Goal: Transaction & Acquisition: Purchase product/service

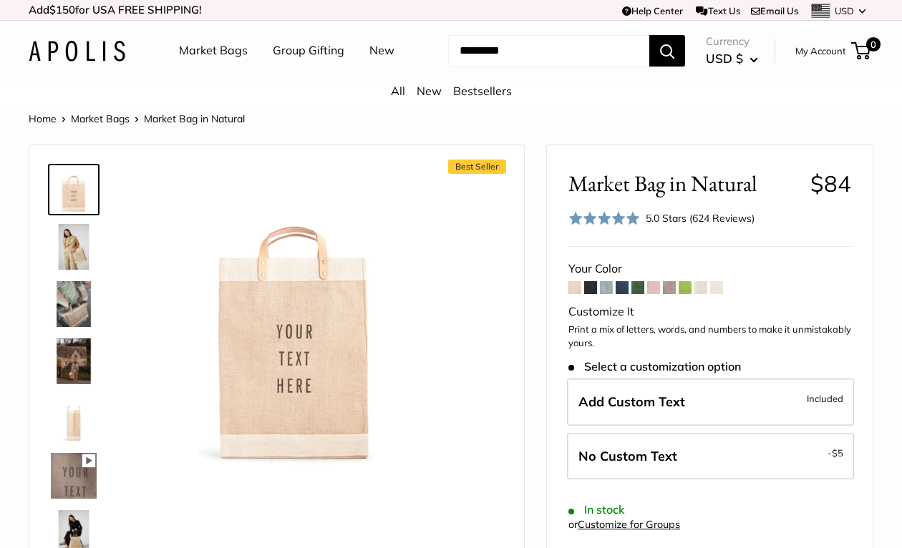
click at [684, 289] on span at bounding box center [684, 287] width 13 height 13
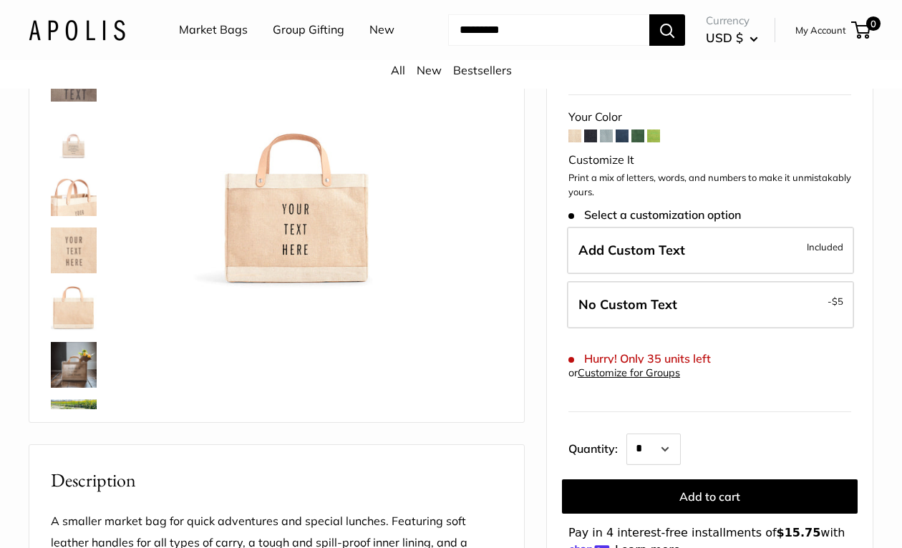
scroll to position [680, 0]
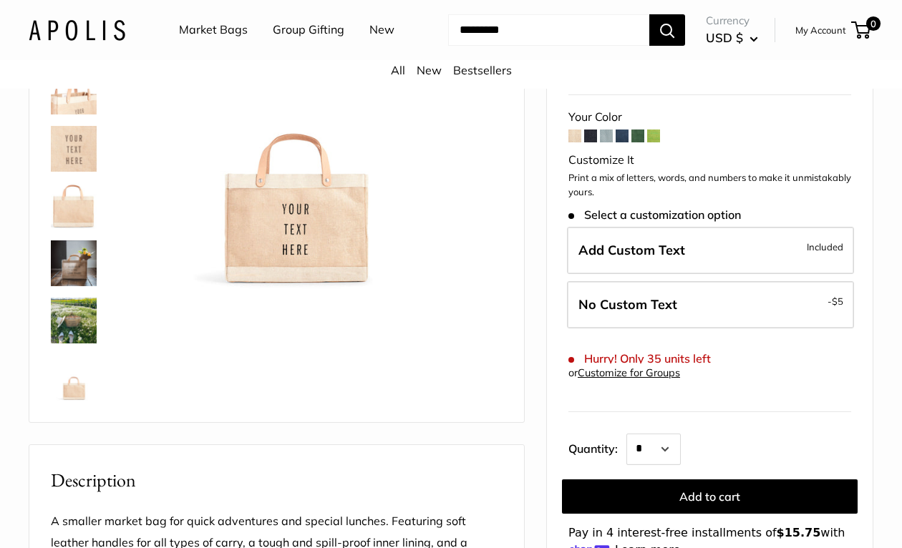
click at [71, 265] on img at bounding box center [74, 263] width 46 height 46
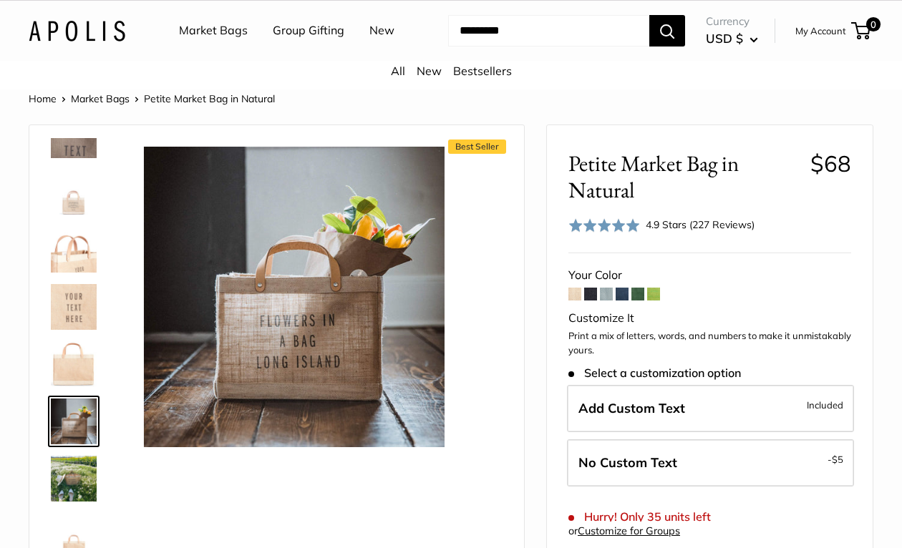
scroll to position [0, 0]
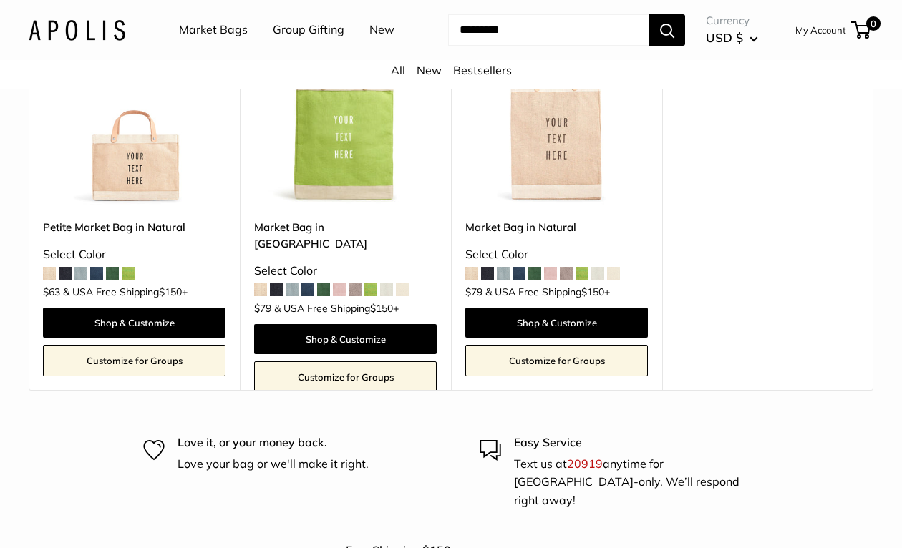
scroll to position [7994, 0]
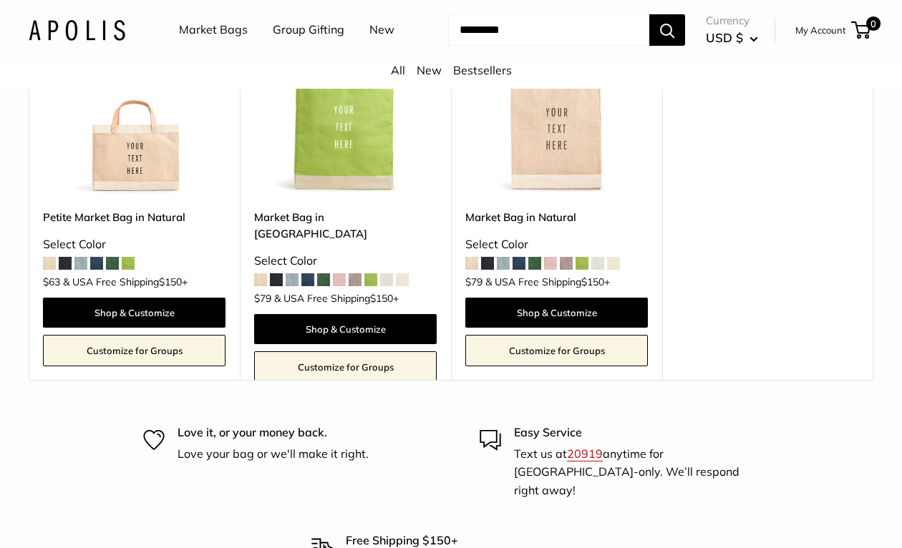
click at [553, 36] on input "Search..." at bounding box center [548, 29] width 201 height 31
type input "******"
click at [649, 14] on button "Search" at bounding box center [667, 29] width 36 height 31
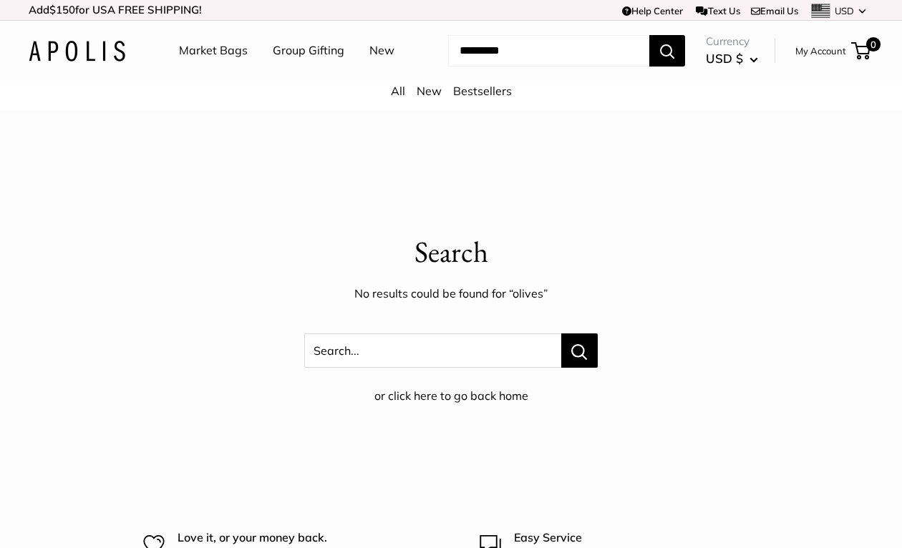
click at [293, 49] on link "Group Gifting" at bounding box center [309, 50] width 72 height 21
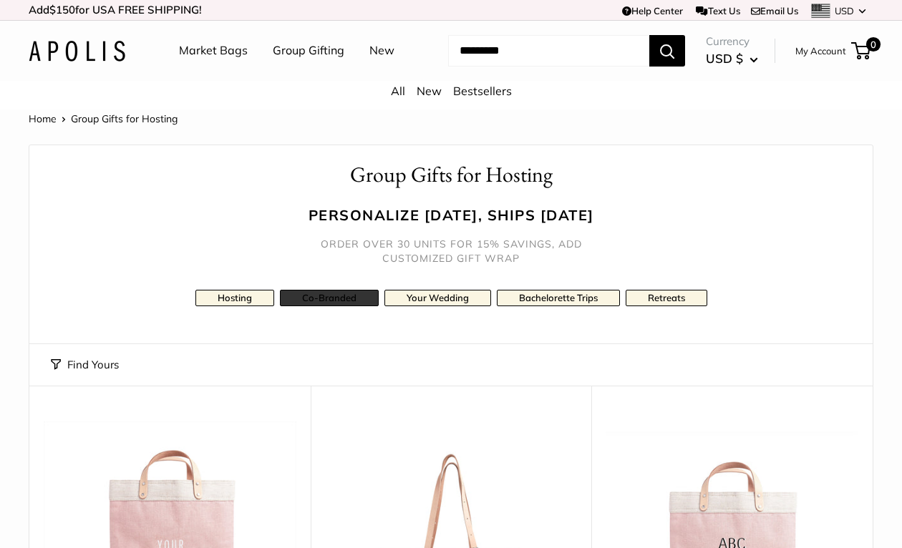
click at [314, 294] on link "Co-Branded" at bounding box center [329, 298] width 99 height 16
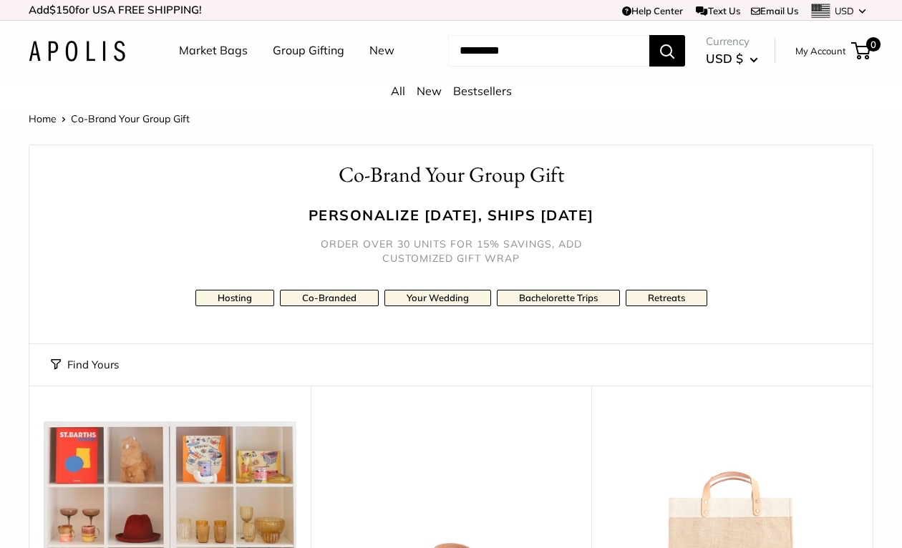
click at [377, 53] on link "New" at bounding box center [381, 50] width 25 height 21
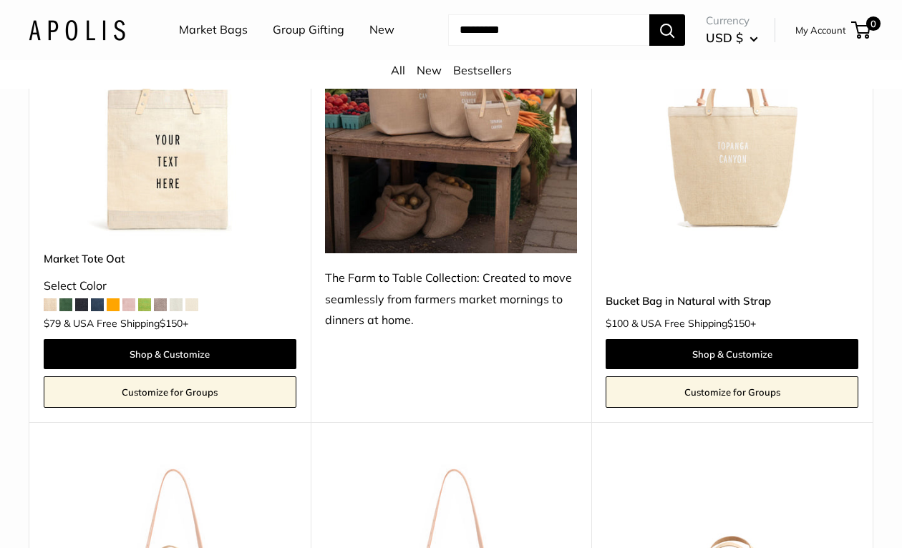
scroll to position [576, 0]
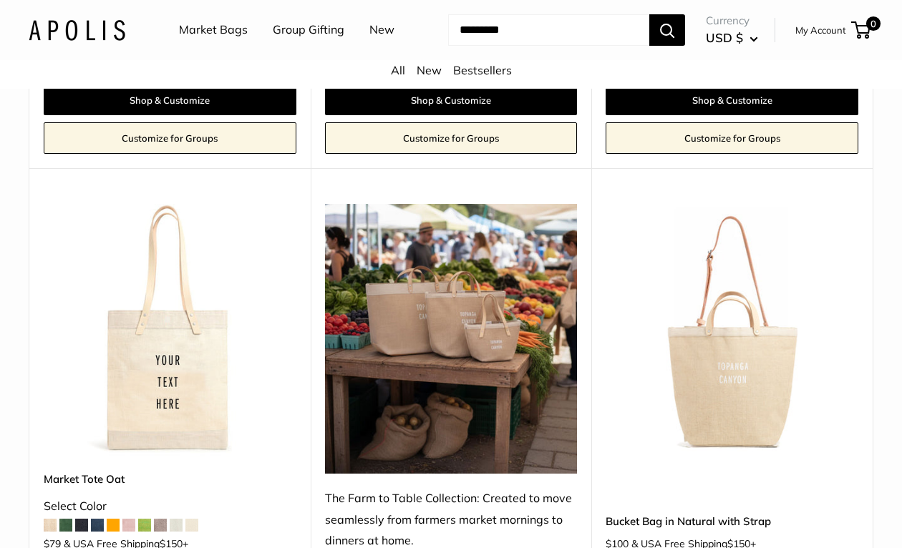
click at [212, 36] on link "Market Bags" at bounding box center [213, 29] width 69 height 21
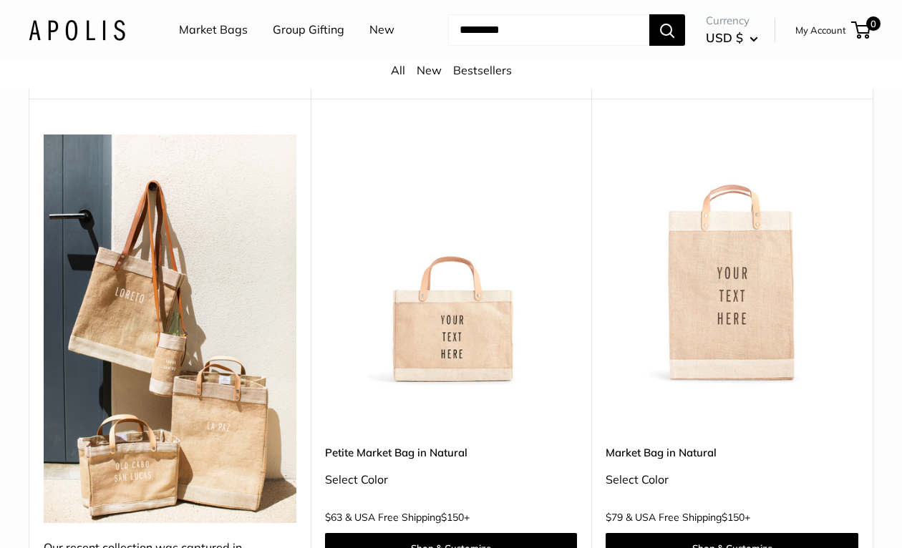
scroll to position [764, 0]
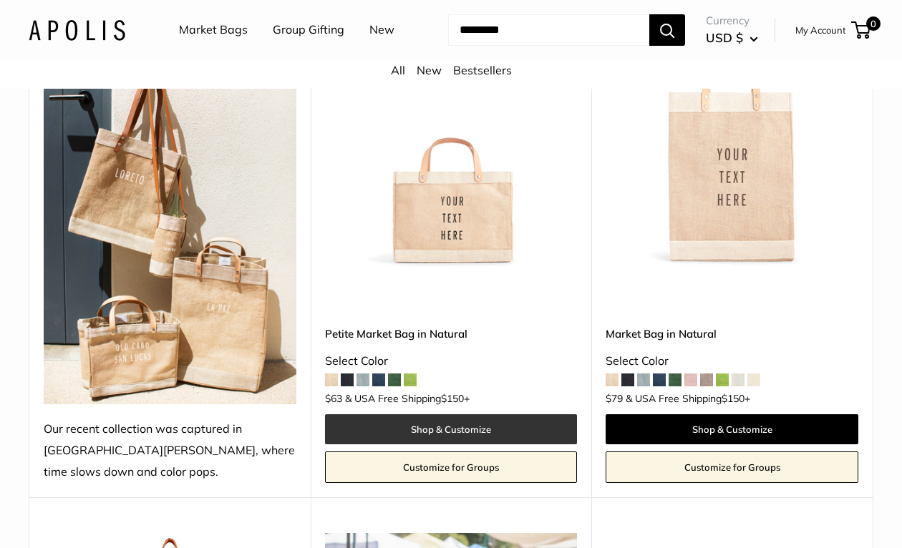
click at [438, 414] on link "Shop & Customize" at bounding box center [451, 429] width 253 height 30
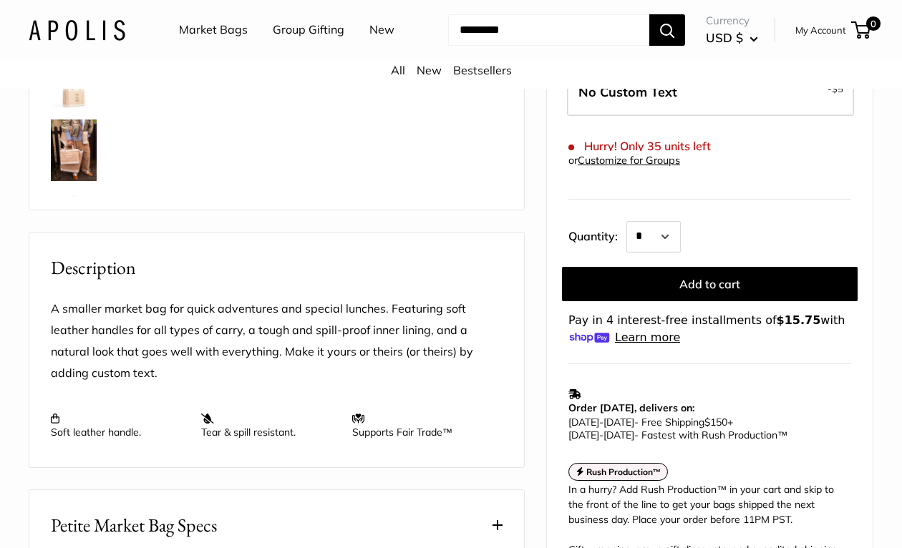
scroll to position [655, 0]
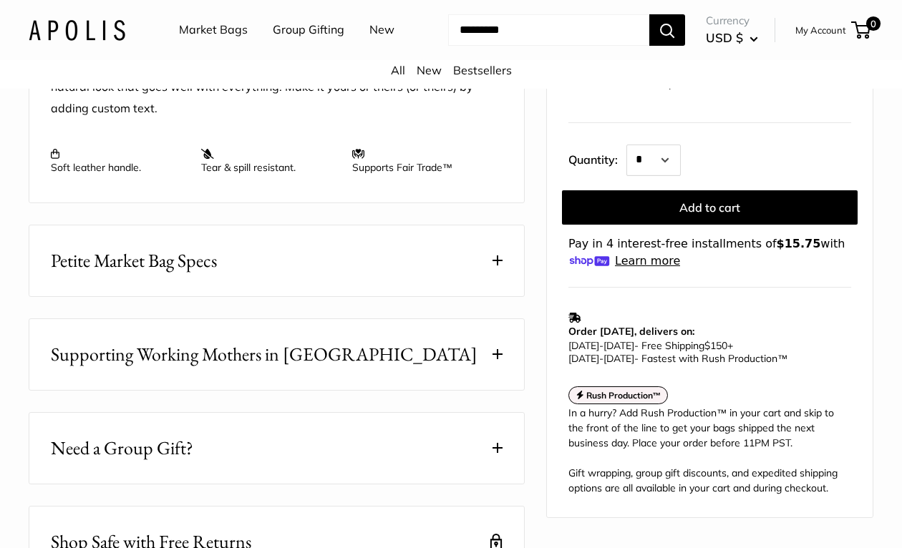
click at [496, 260] on span at bounding box center [497, 260] width 10 height 10
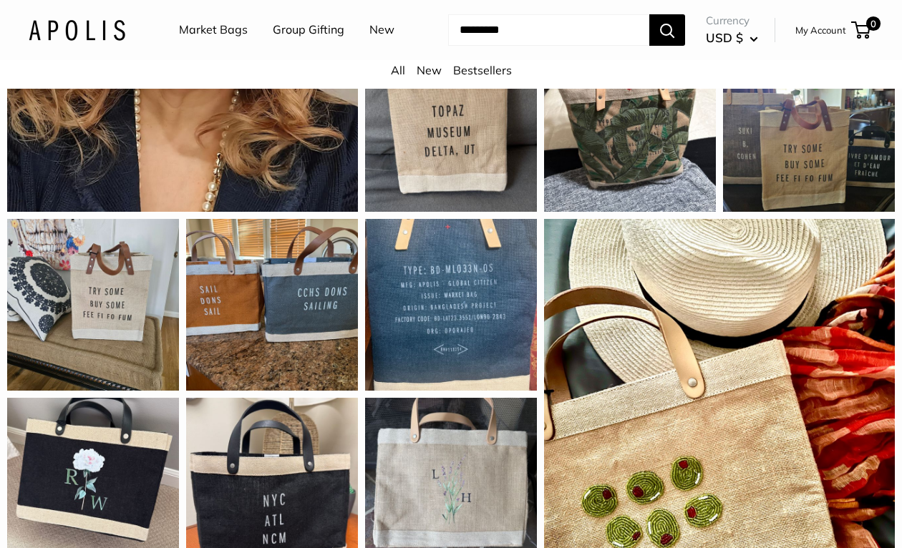
scroll to position [1752, 0]
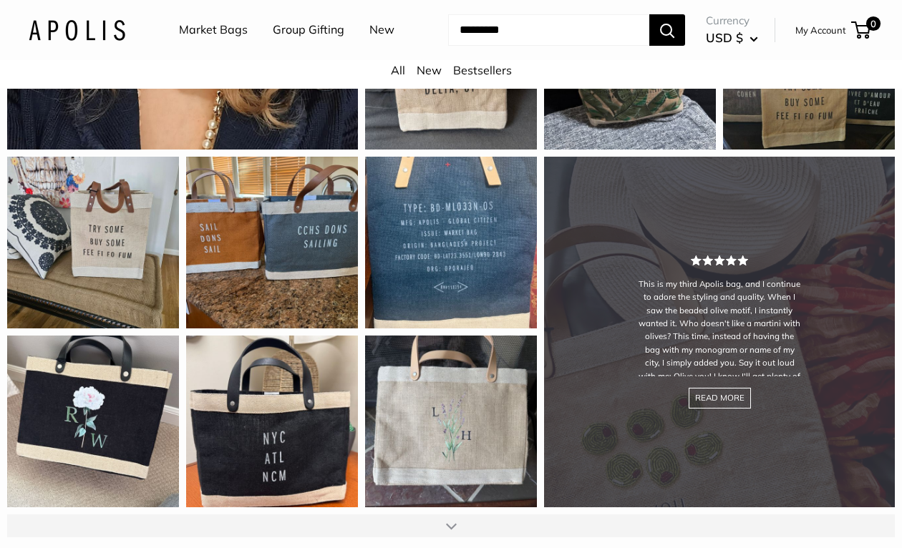
click at [718, 380] on div "This is my third Apolis bag, and I continue to adore the styling and quality. W…" at bounding box center [719, 332] width 351 height 351
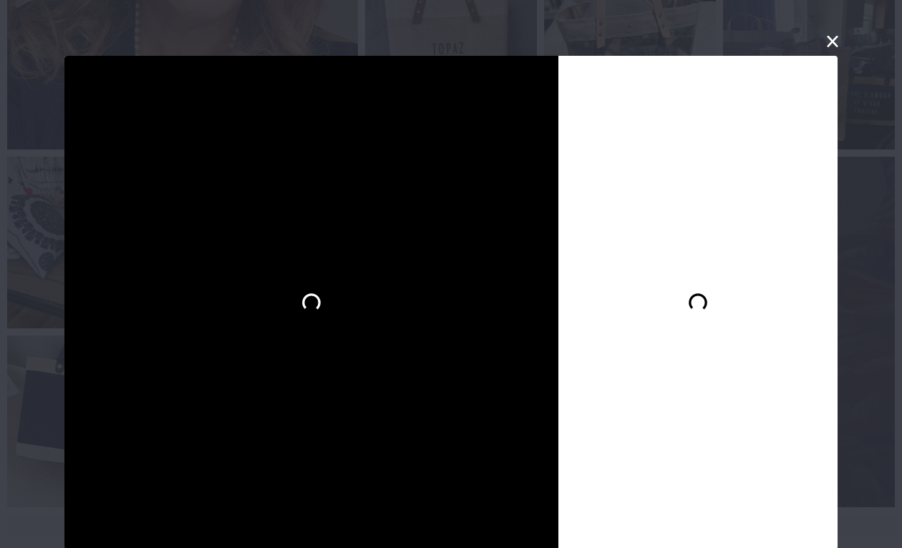
scroll to position [1, 0]
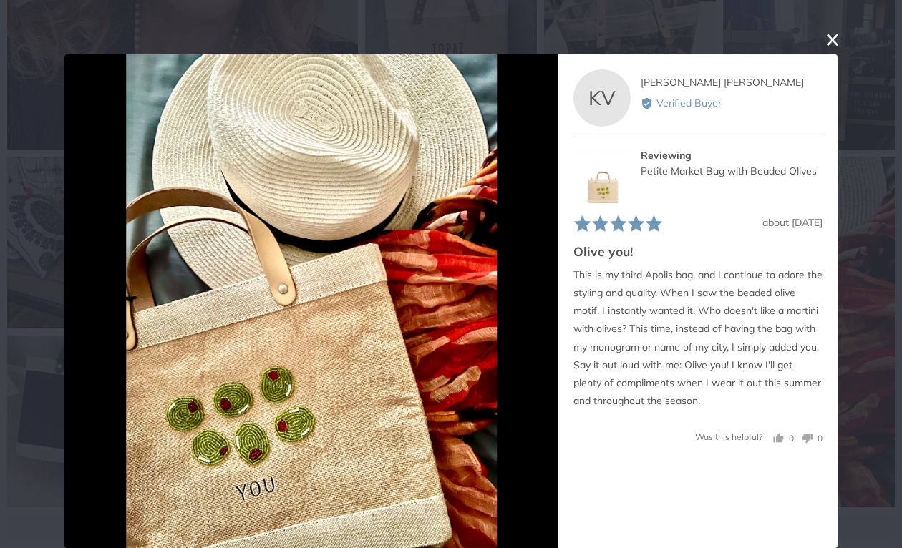
click at [830, 39] on button "close this modal window" at bounding box center [832, 39] width 17 height 17
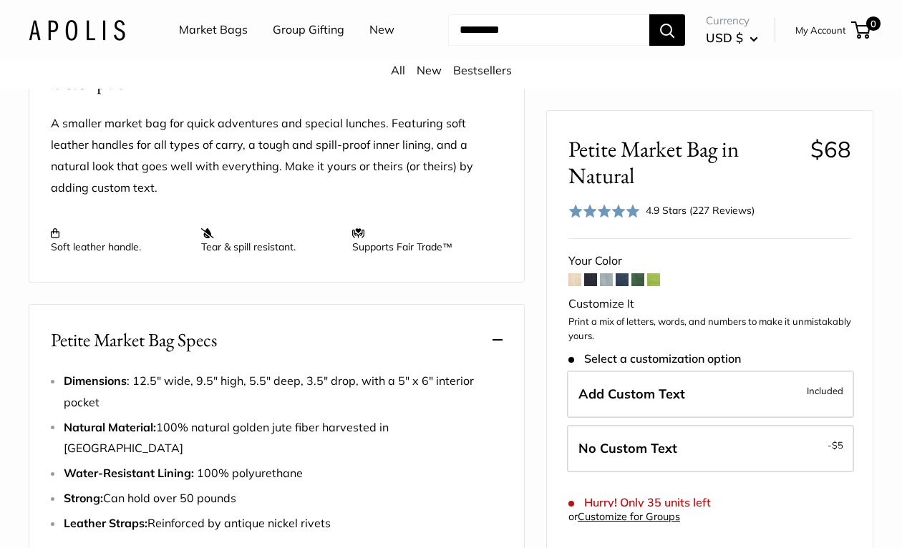
scroll to position [0, 0]
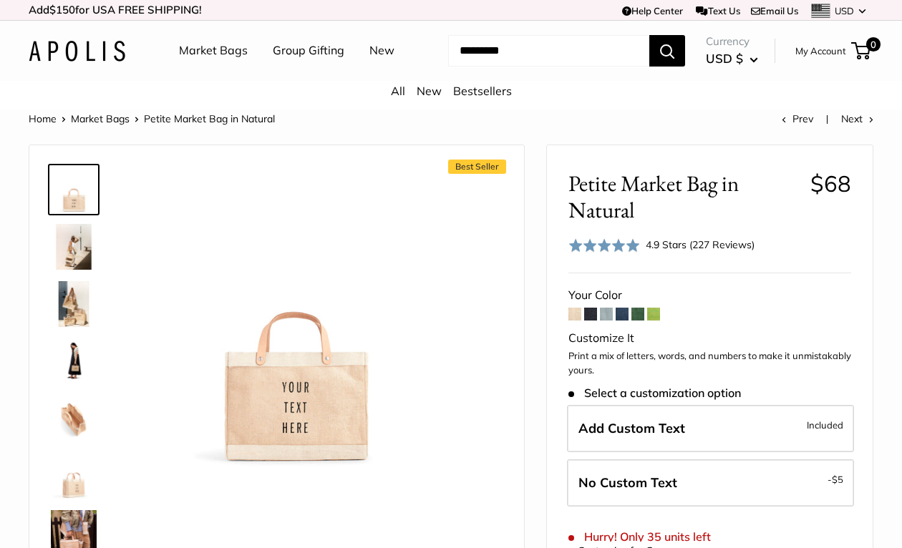
click at [486, 52] on input "Search..." at bounding box center [548, 50] width 201 height 31
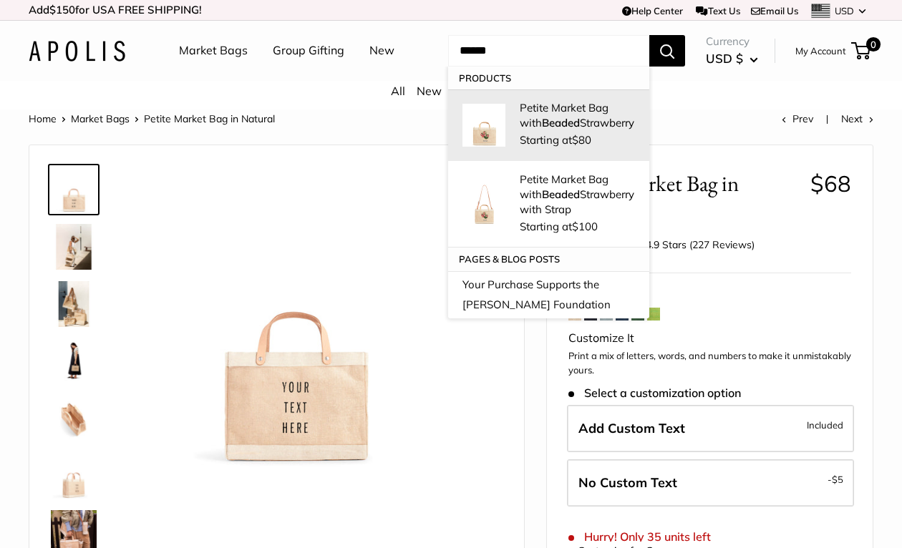
type input "******"
click at [552, 112] on p "Petite Market Bag with Beaded Strawberry" at bounding box center [576, 115] width 115 height 30
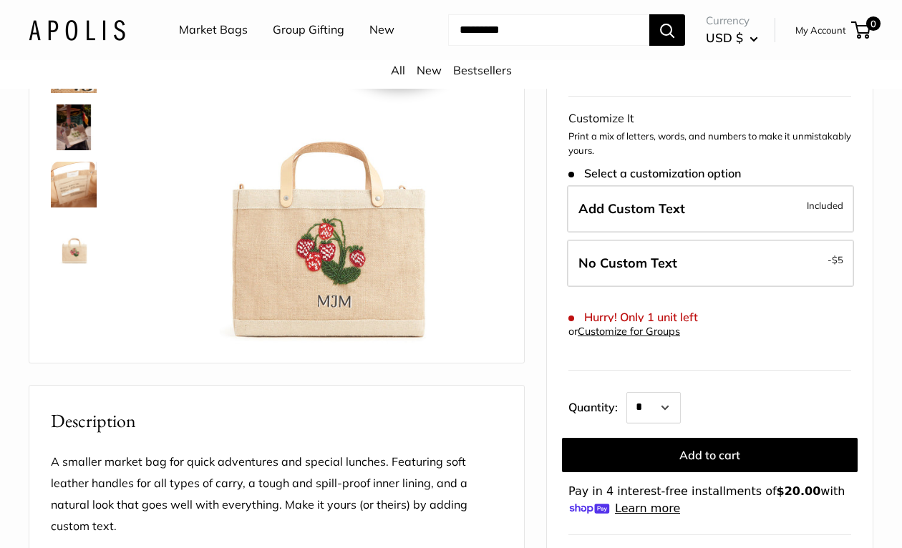
scroll to position [99, 0]
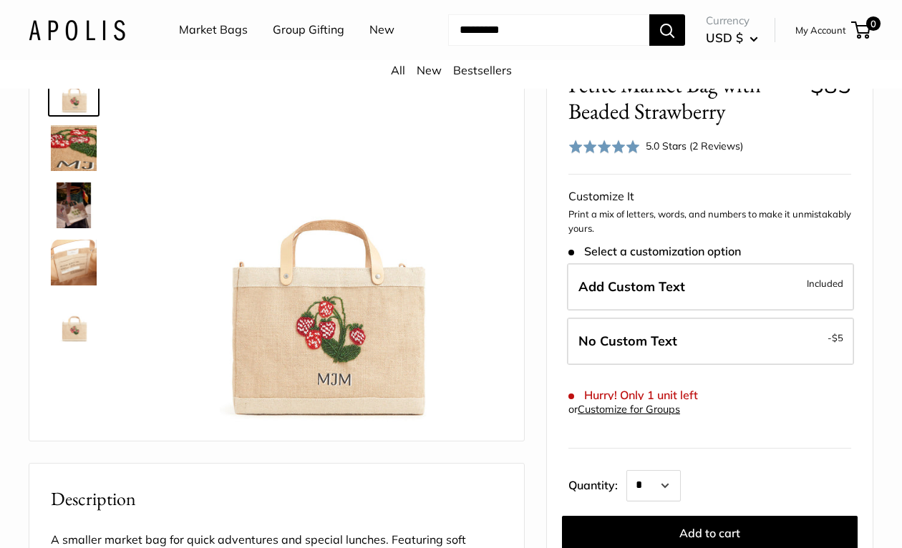
click at [502, 29] on input "Search..." at bounding box center [548, 29] width 201 height 31
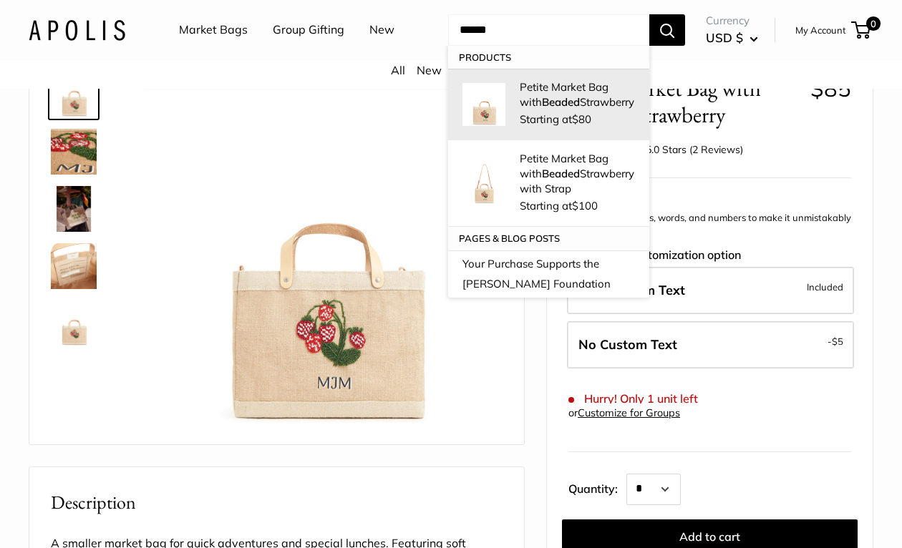
scroll to position [82, 0]
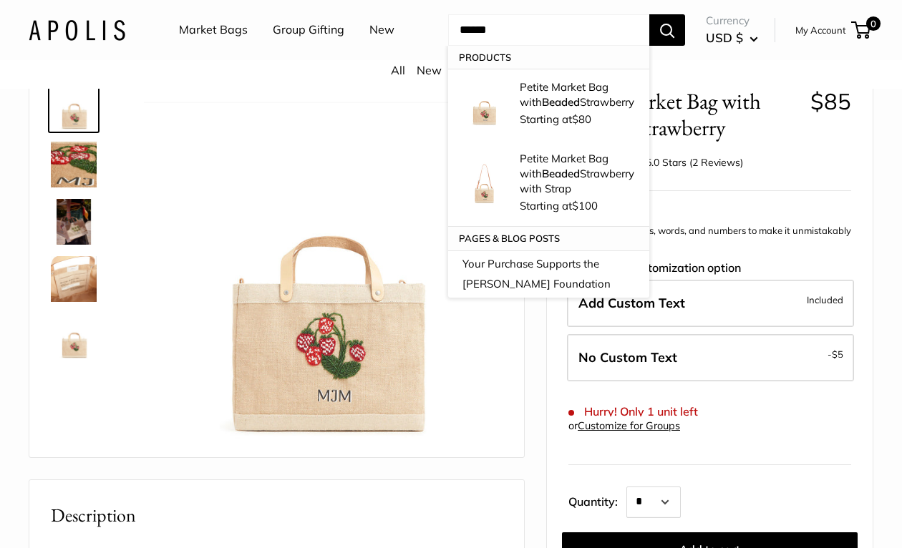
click at [515, 31] on input "******" at bounding box center [548, 29] width 201 height 31
type input "*"
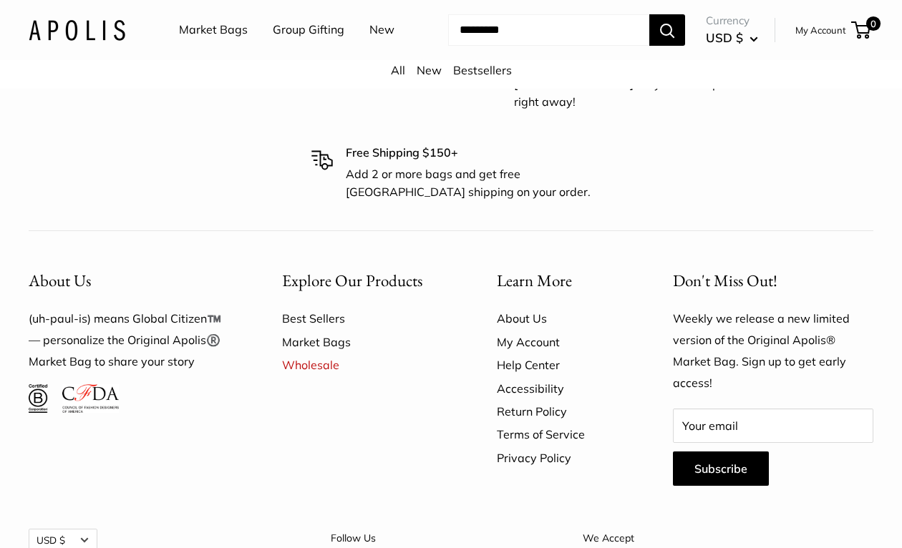
scroll to position [3834, 0]
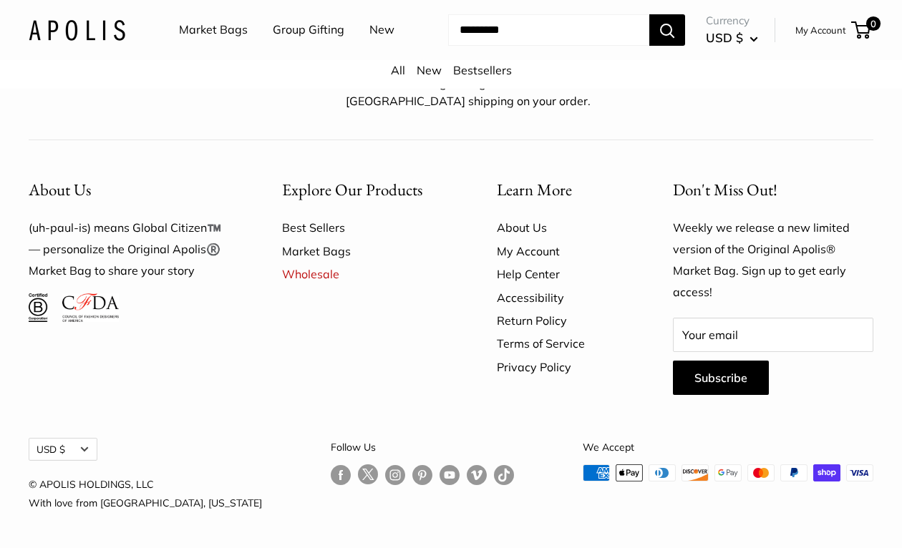
click at [385, 475] on link "Follow us on Instagram" at bounding box center [395, 474] width 20 height 21
